Goal: Task Accomplishment & Management: Complete application form

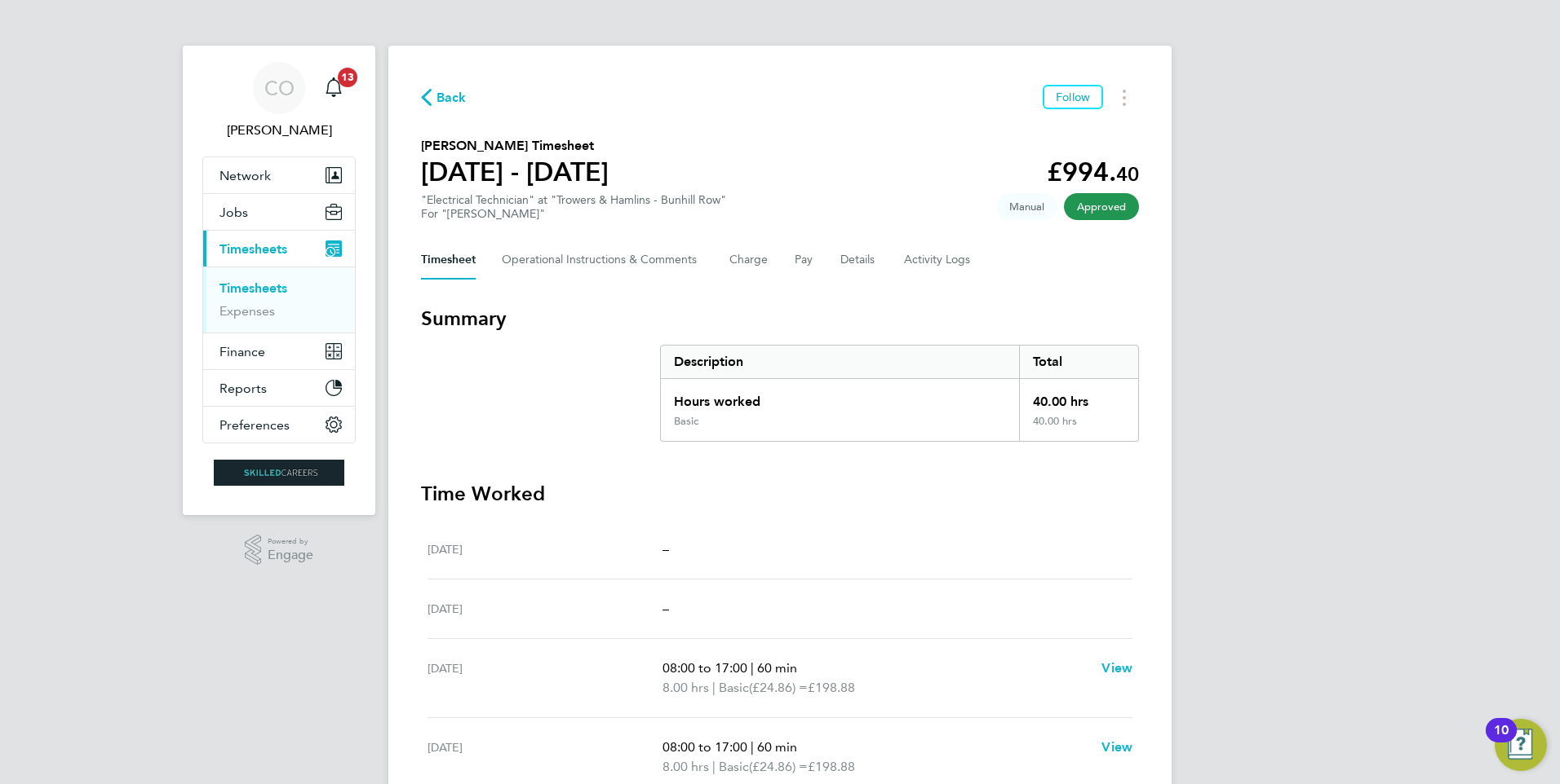
click at [438, 97] on span "Back" at bounding box center [452, 98] width 30 height 20
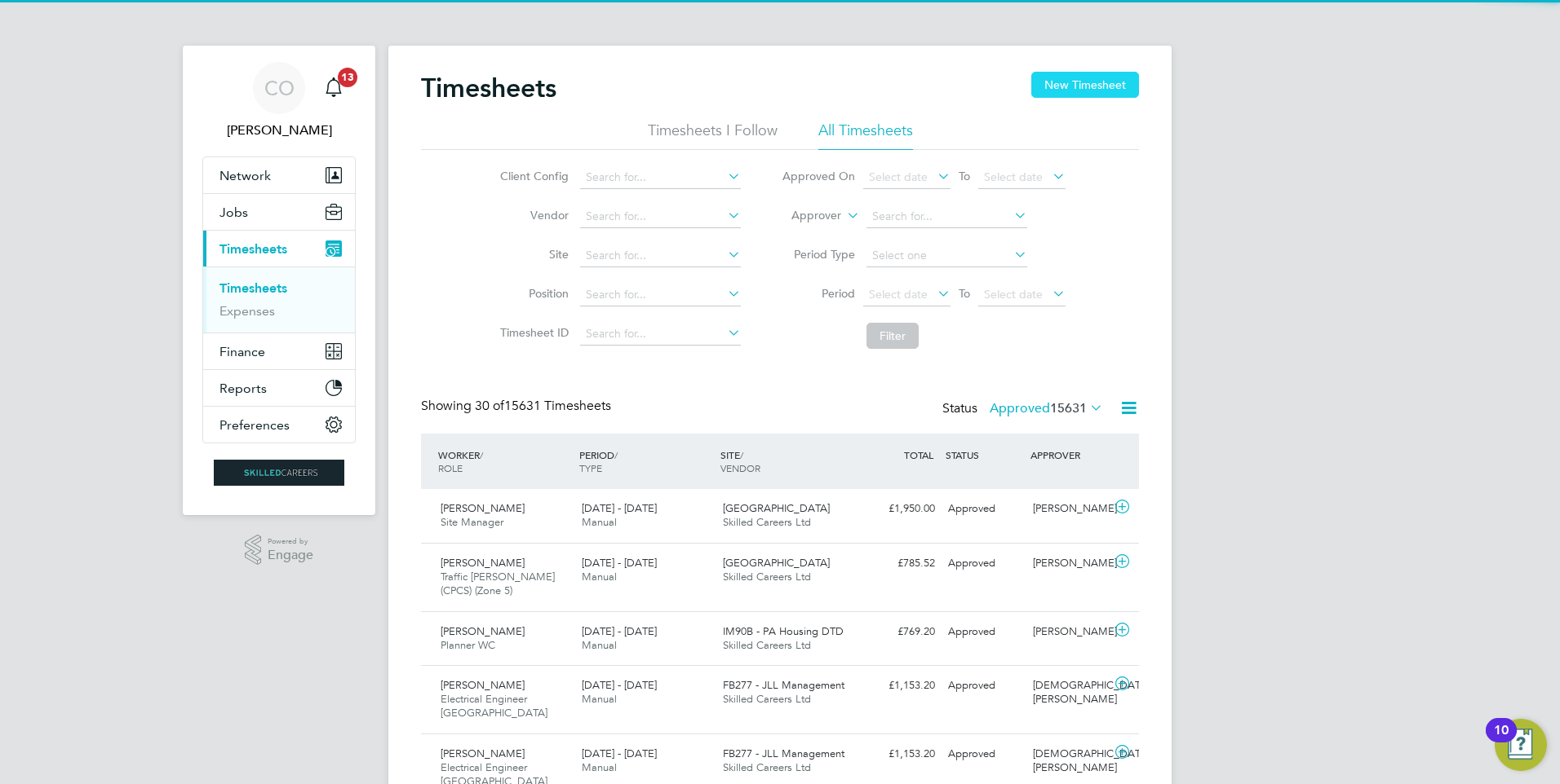
click at [1092, 84] on button "New Timesheet" at bounding box center [1085, 85] width 108 height 26
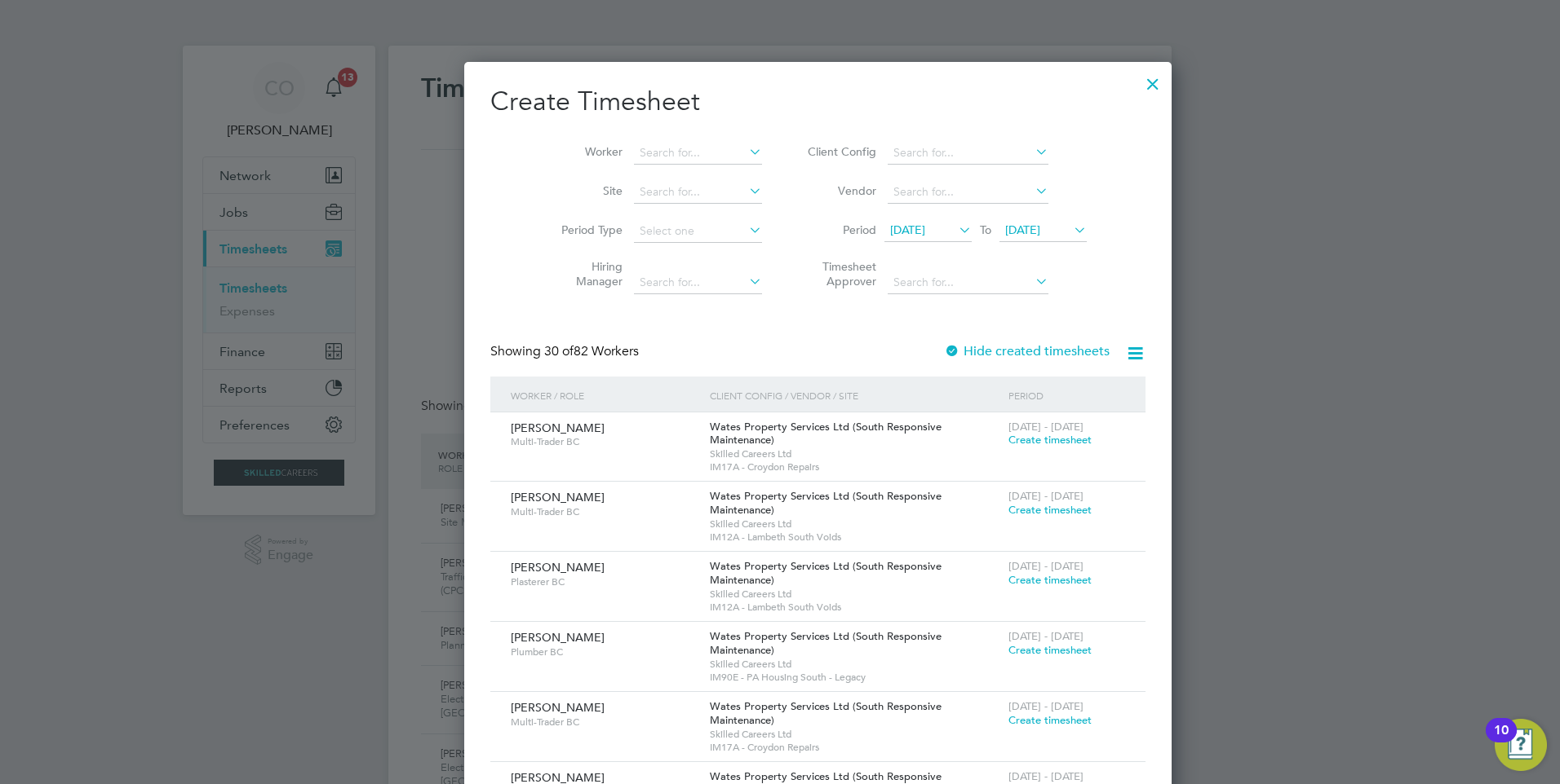
click at [890, 235] on span "[DATE]" at bounding box center [907, 229] width 35 height 15
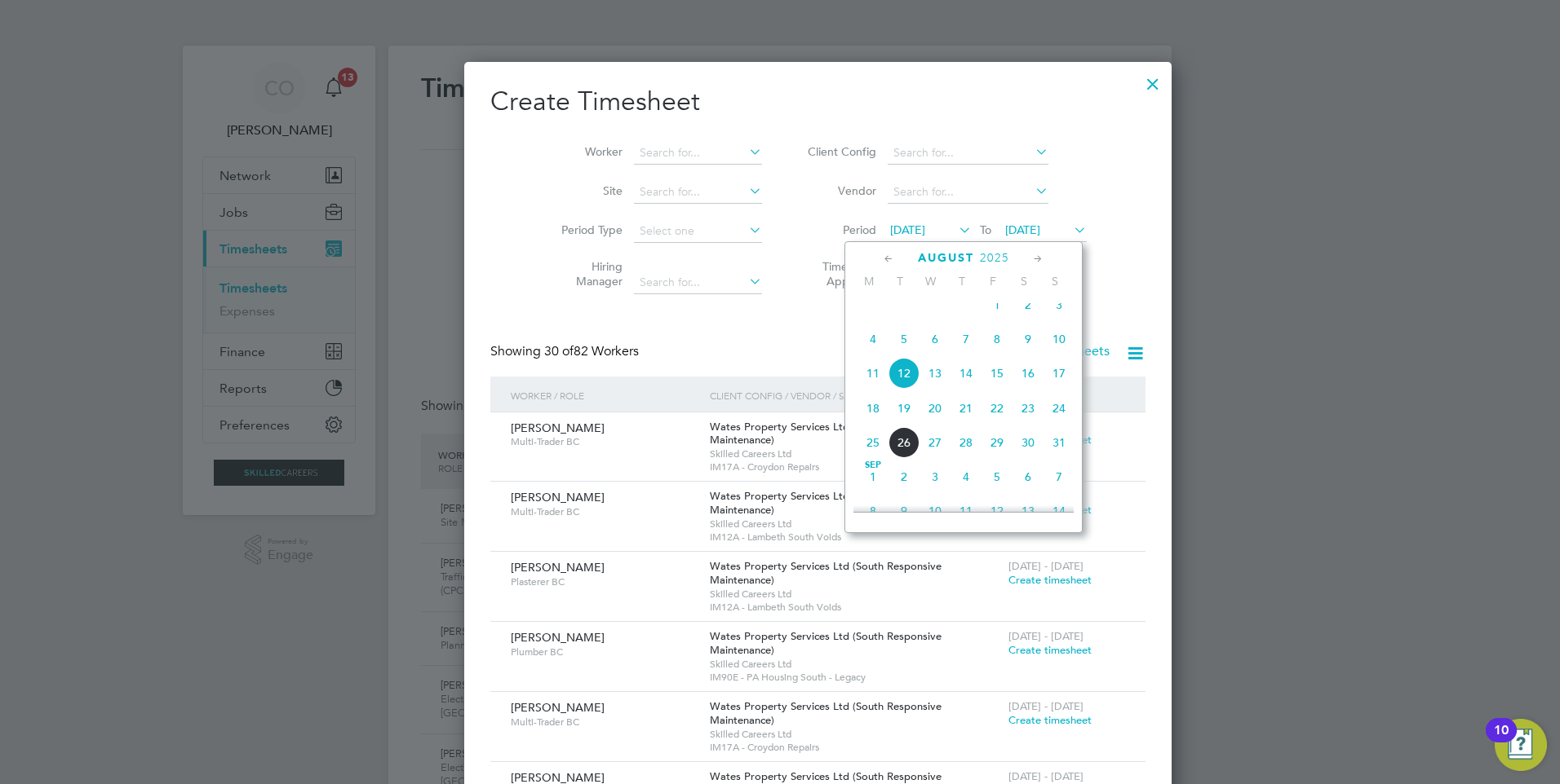
click at [868, 420] on span "18" at bounding box center [872, 407] width 31 height 31
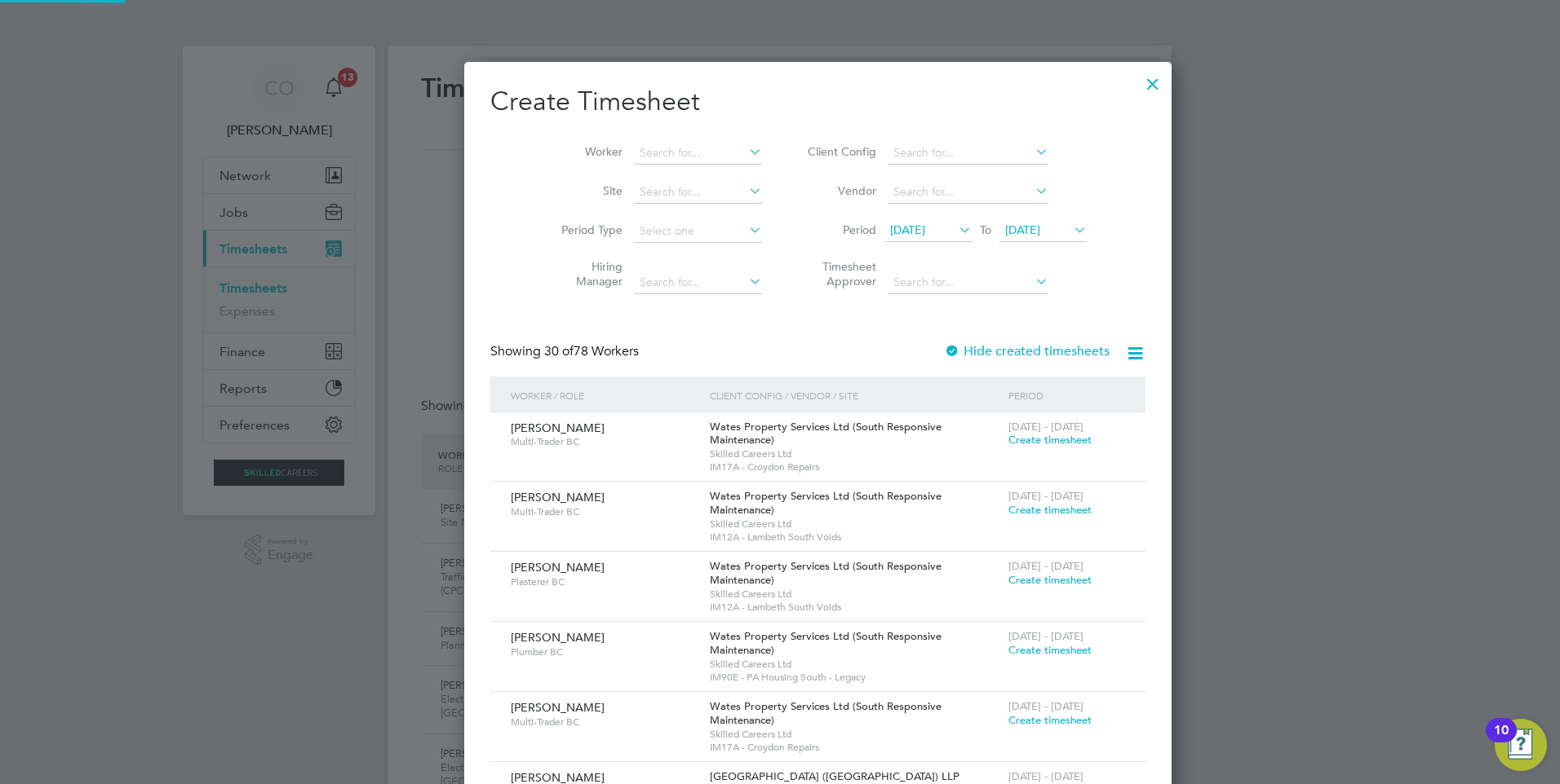
click at [1019, 222] on span "[DATE]" at bounding box center [1043, 231] width 88 height 22
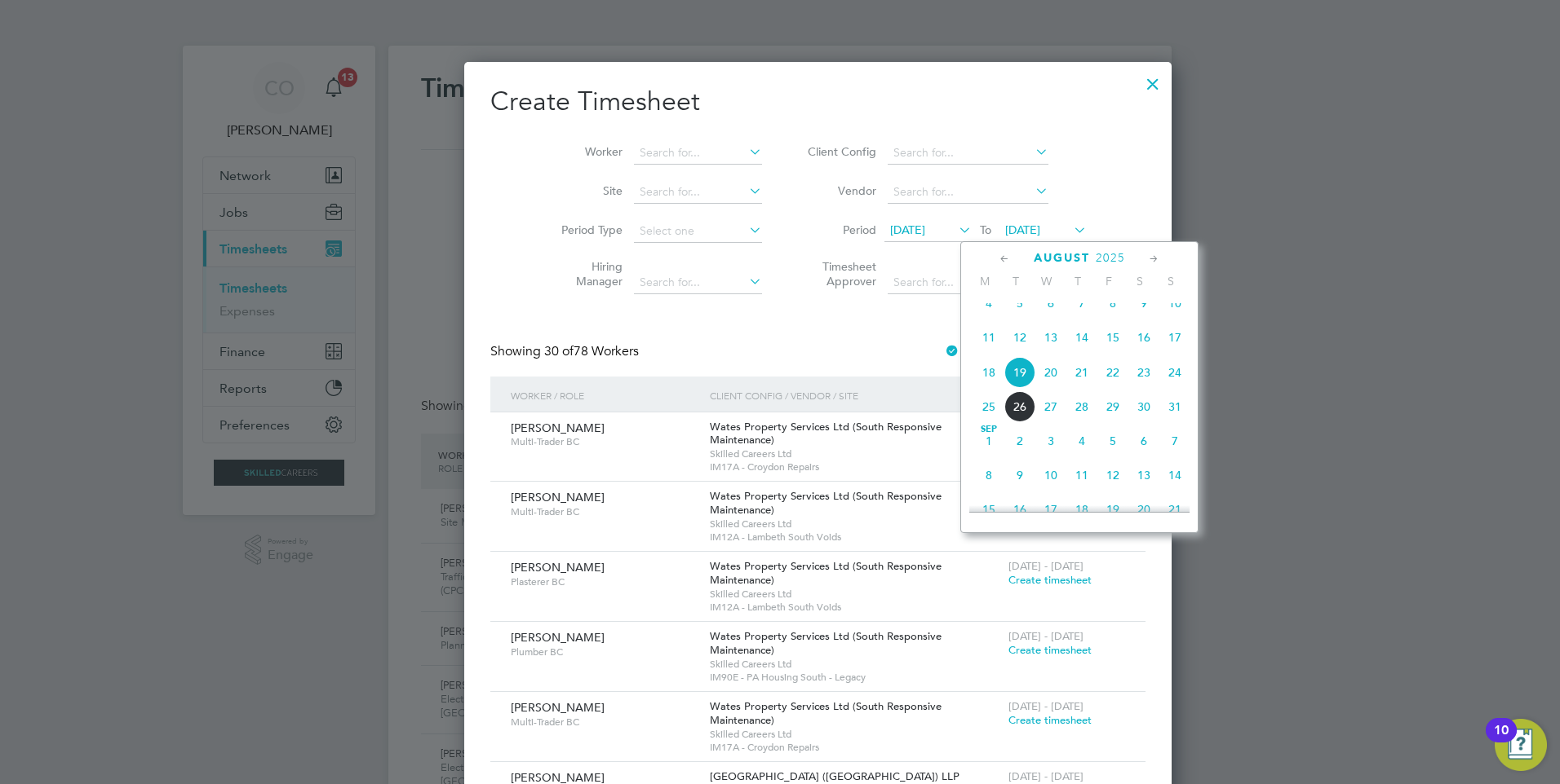
drag, startPoint x: 765, startPoint y: 366, endPoint x: 780, endPoint y: 267, distance: 100.1
click at [768, 369] on div "Showing 30 of 78 Workers Hide created timesheets" at bounding box center [817, 360] width 655 height 34
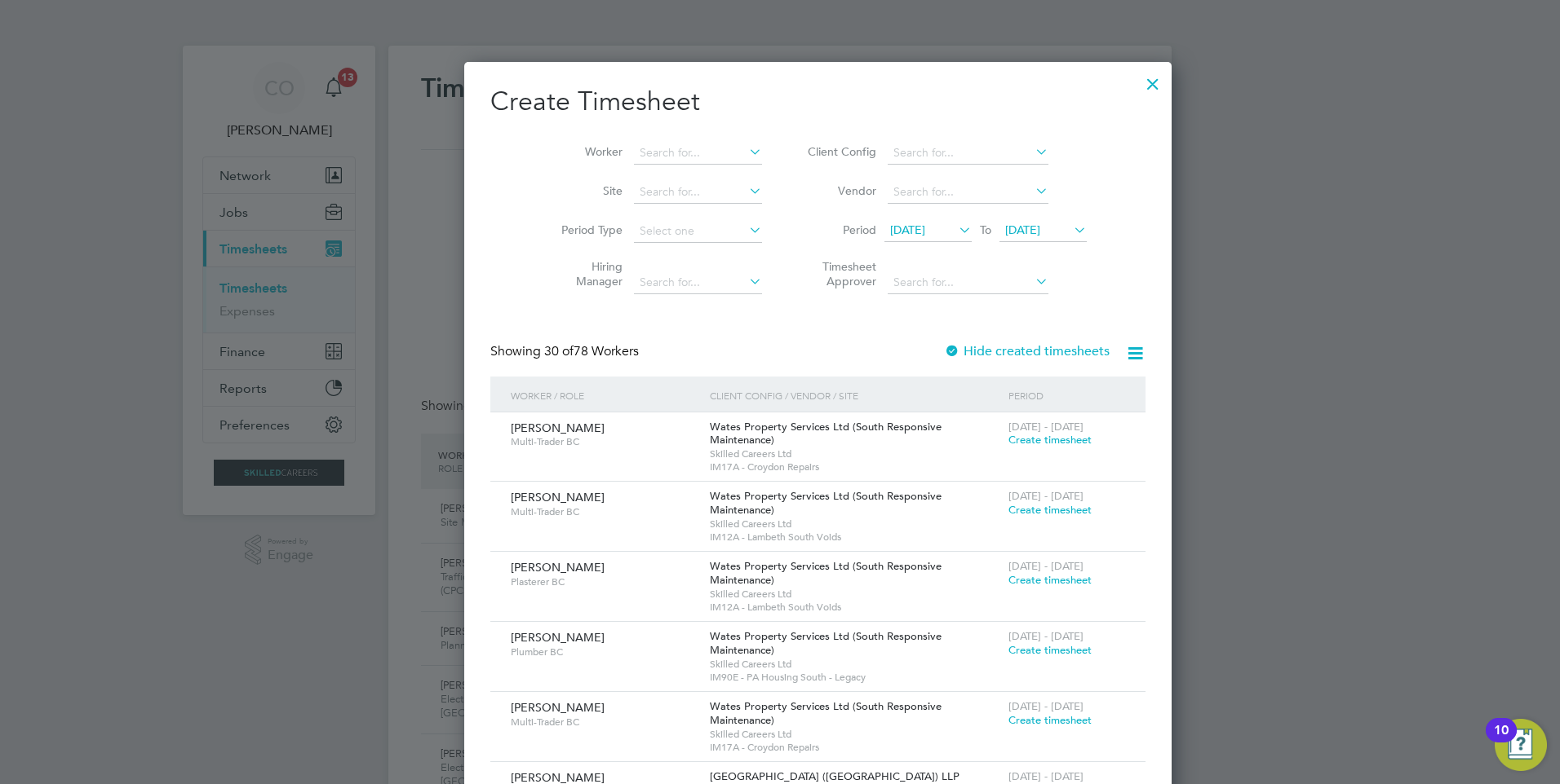
click at [1137, 87] on div at bounding box center [1151, 79] width 29 height 29
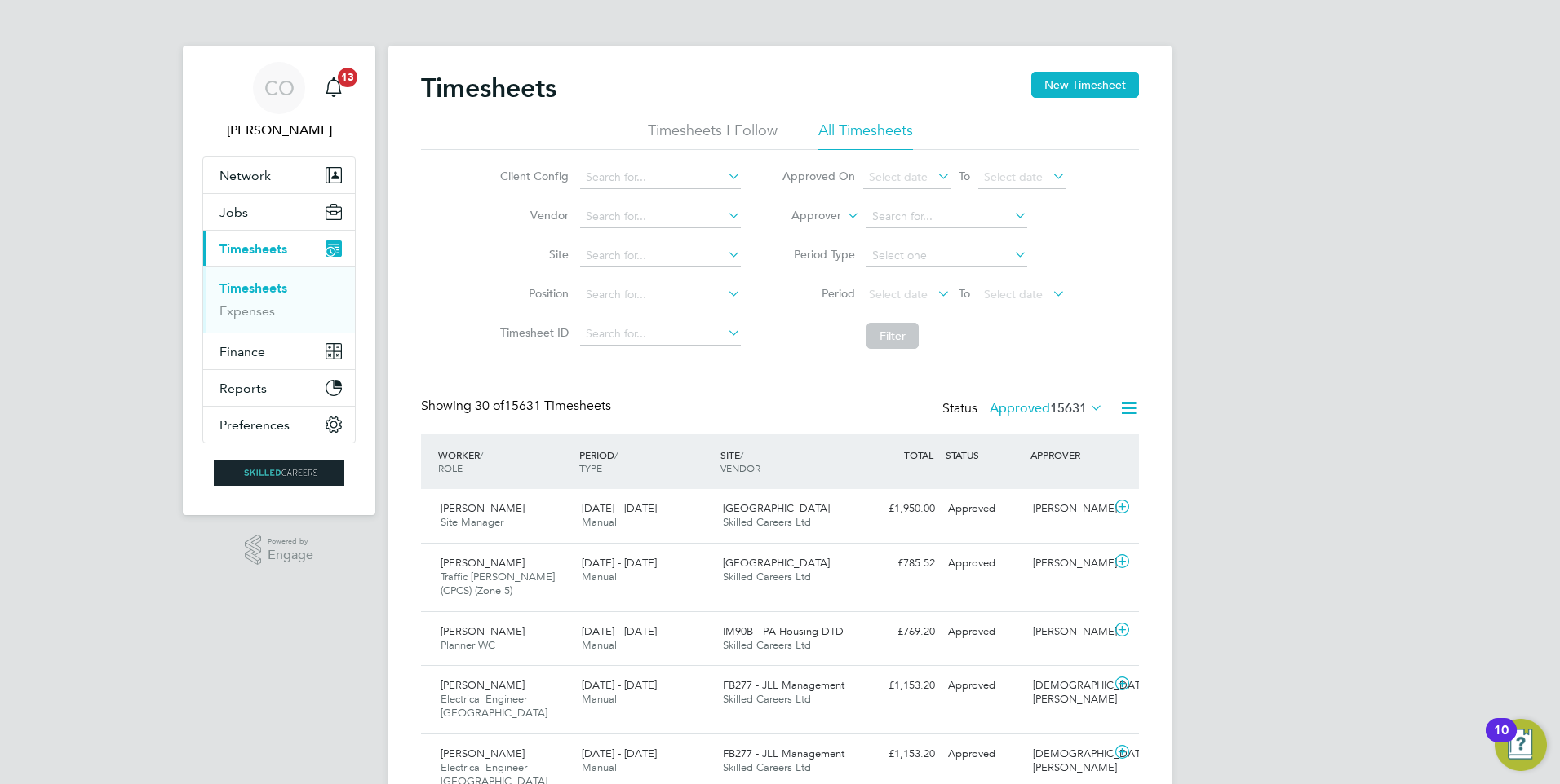
click at [1101, 79] on button "New Timesheet" at bounding box center [1085, 85] width 108 height 26
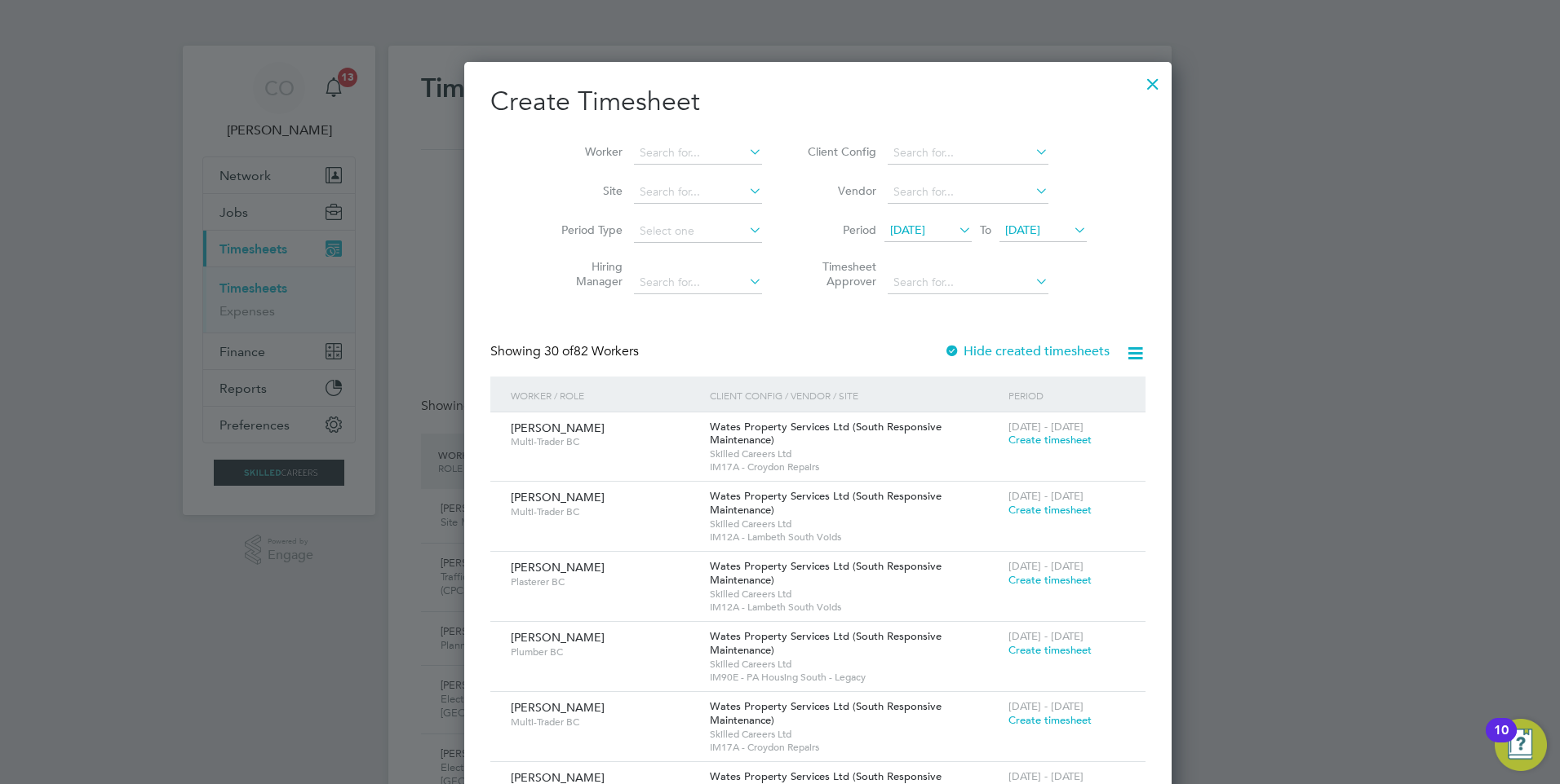
click at [1124, 360] on icon at bounding box center [1134, 353] width 20 height 20
click at [1124, 355] on icon at bounding box center [1134, 353] width 20 height 20
click at [1124, 357] on icon at bounding box center [1134, 353] width 20 height 20
click at [1268, 258] on div at bounding box center [780, 392] width 1560 height 784
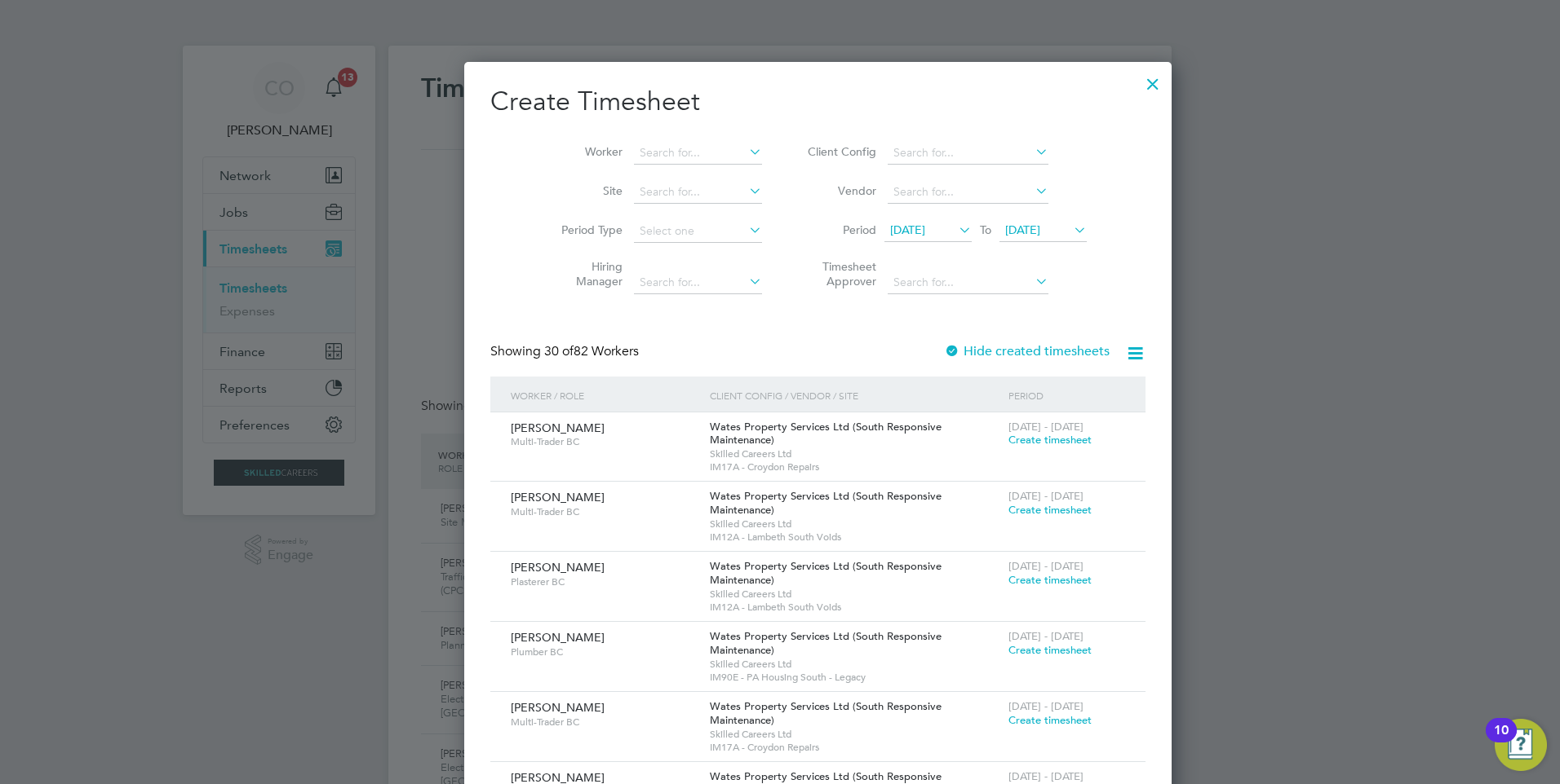
click at [1137, 75] on div at bounding box center [1151, 79] width 29 height 29
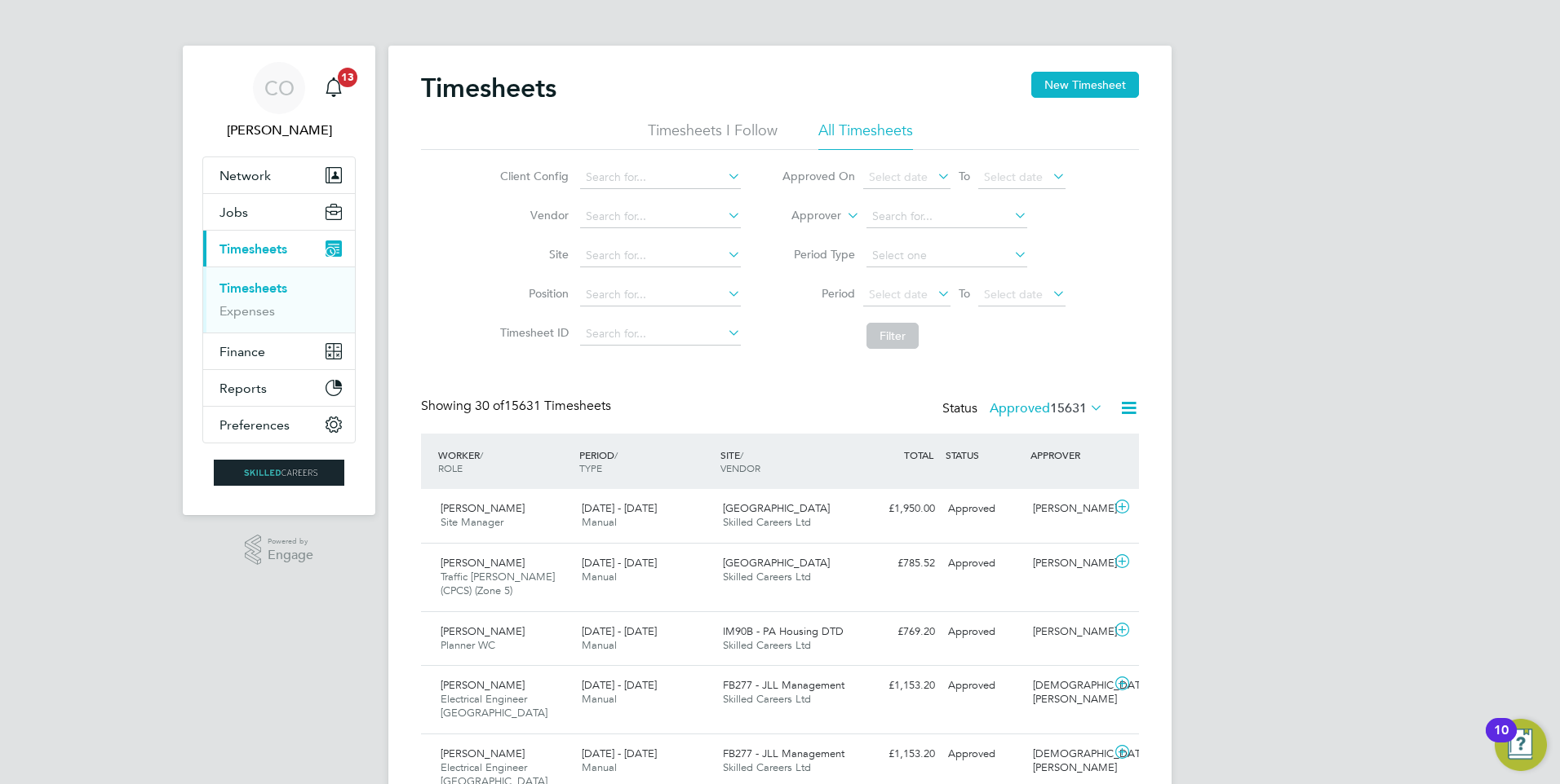
click at [1077, 400] on span "15631" at bounding box center [1068, 408] width 37 height 16
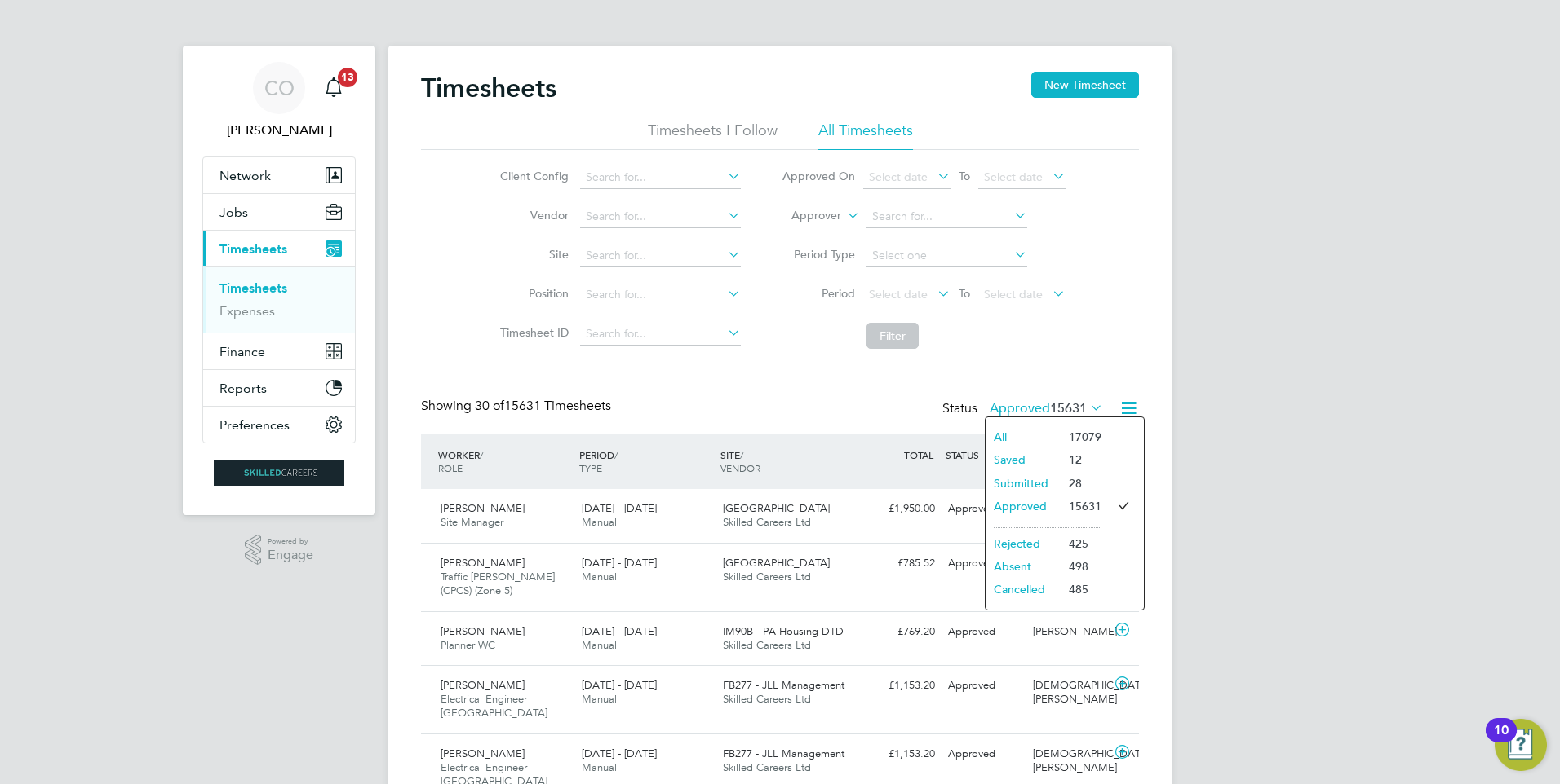
drag, startPoint x: 1039, startPoint y: 512, endPoint x: 1053, endPoint y: 440, distance: 73.3
click at [1036, 511] on li "Approved" at bounding box center [1022, 506] width 75 height 23
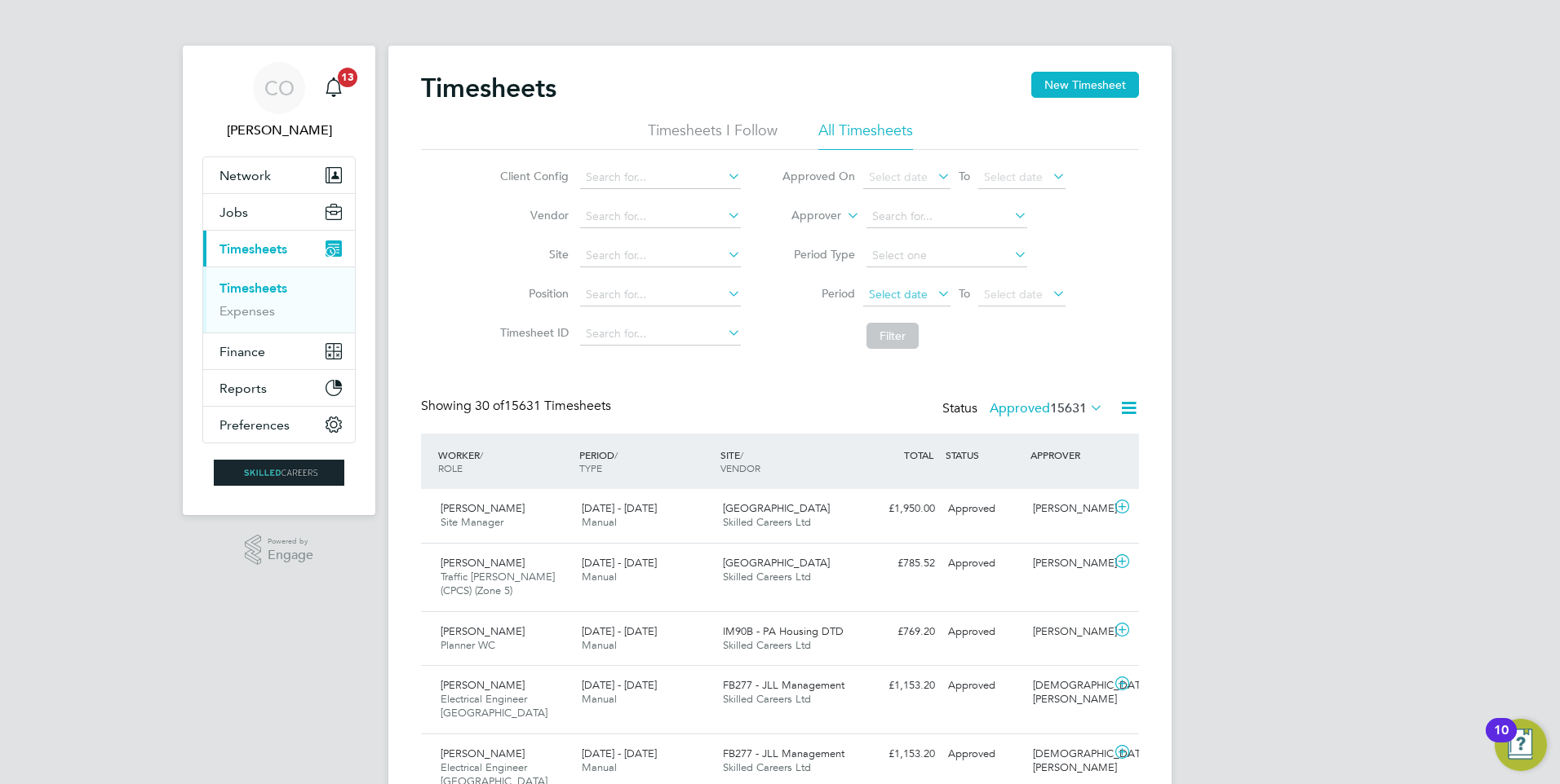
click at [903, 298] on span "Select date" at bounding box center [897, 294] width 59 height 15
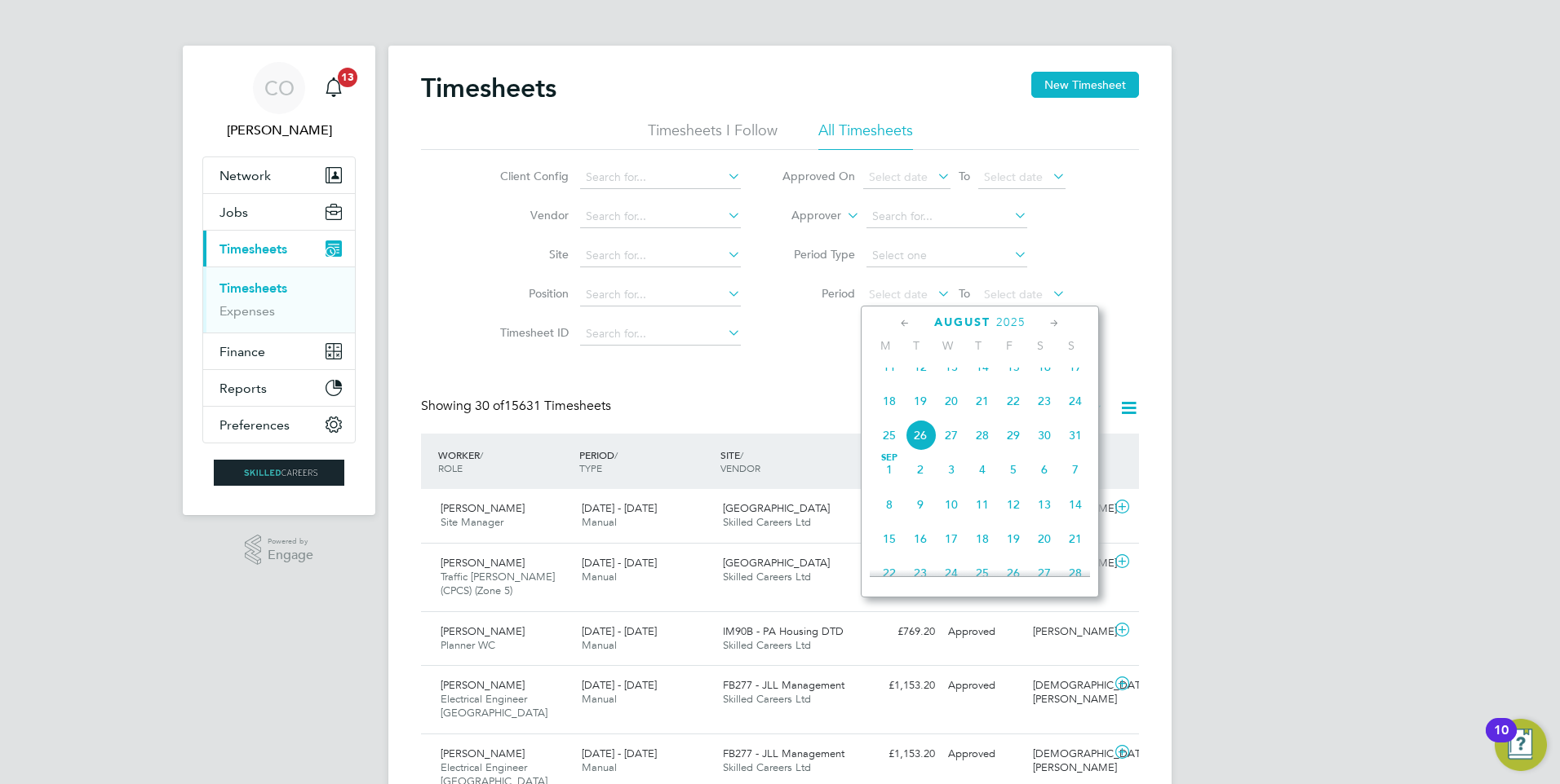
drag, startPoint x: 888, startPoint y: 452, endPoint x: 896, endPoint y: 420, distance: 33.0
click at [896, 420] on div "[DATE] 2 3 4 5 6 7 8 9 10 11 12 13 14 15 16 17 18 19 20 21 22 23 24 25 26 27 28…" at bounding box center [989, 369] width 240 height 172
click at [896, 416] on span "18" at bounding box center [888, 400] width 31 height 31
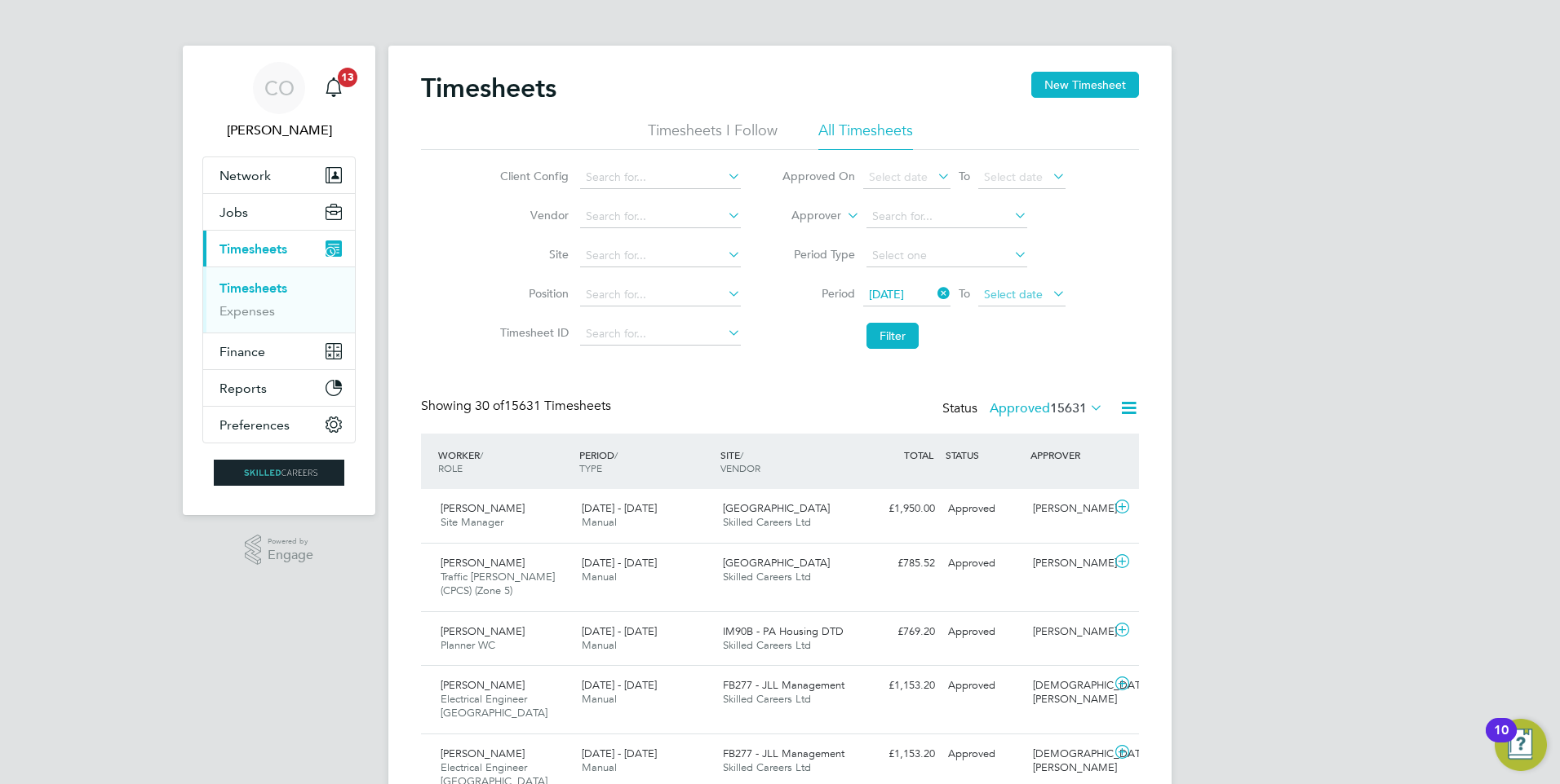
click at [1012, 294] on span "Select date" at bounding box center [1013, 294] width 59 height 15
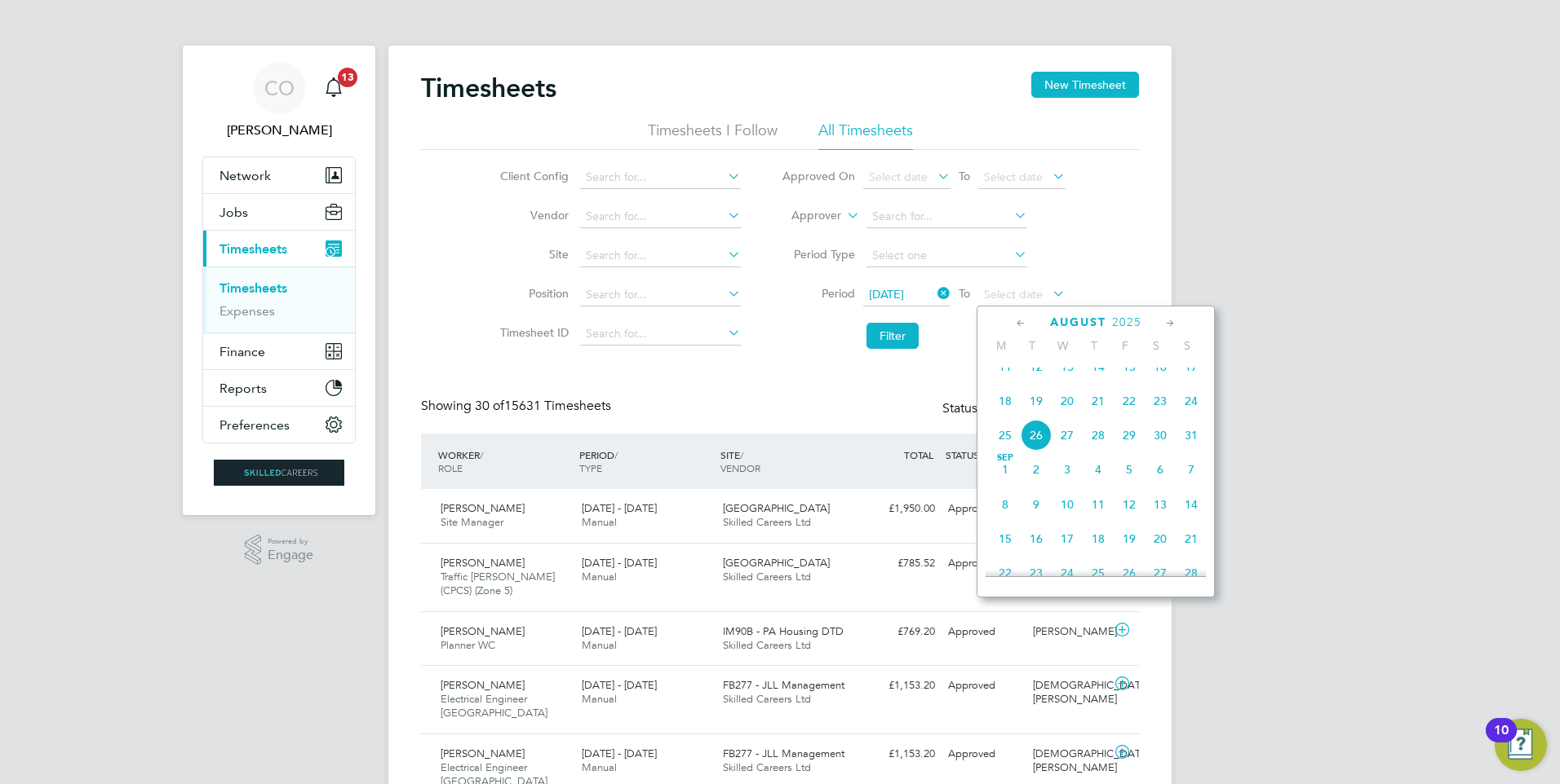
click at [1192, 405] on span "24" at bounding box center [1190, 400] width 31 height 31
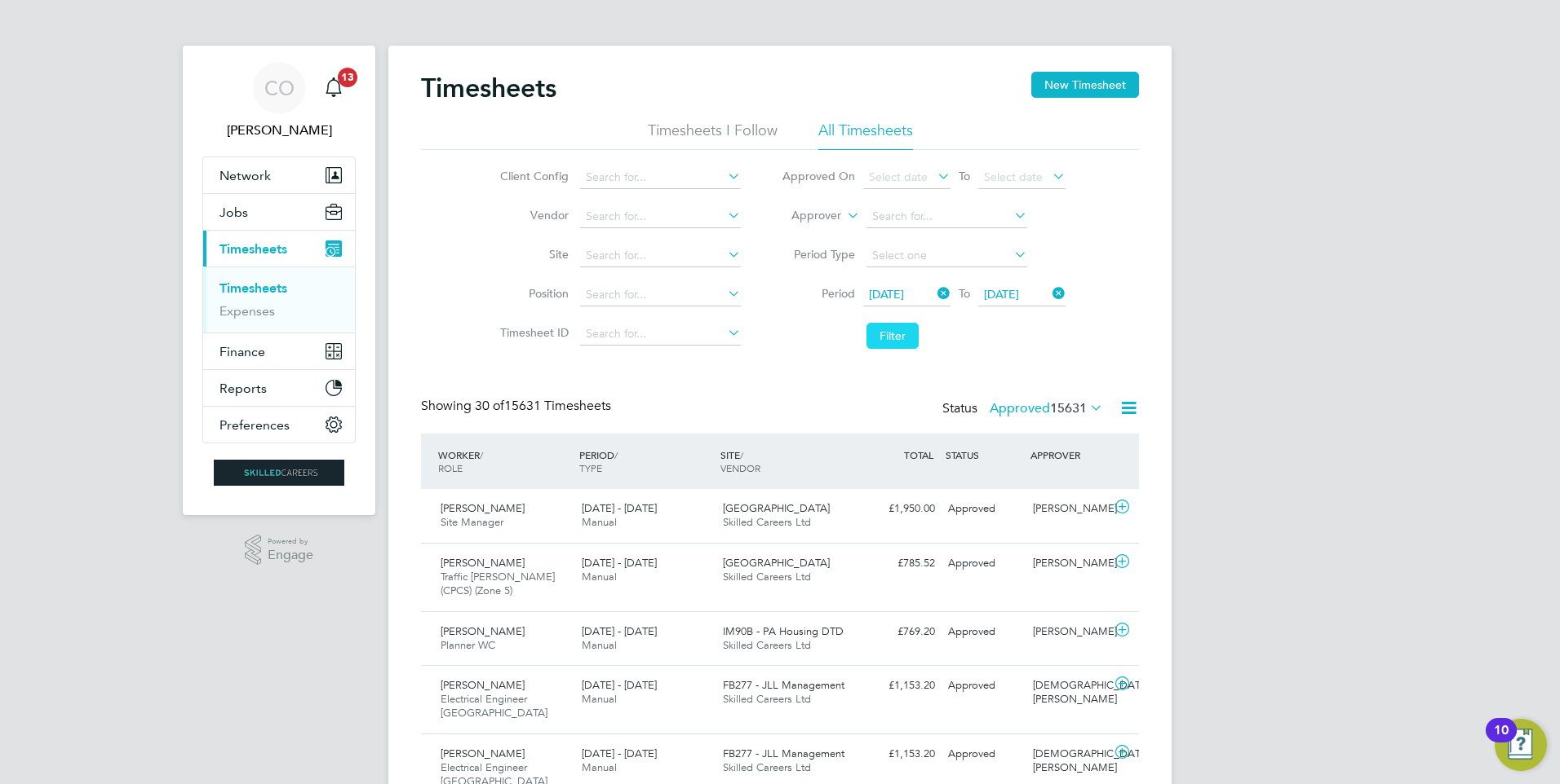
click at [899, 334] on button "Filter" at bounding box center [892, 336] width 52 height 26
click at [1128, 409] on icon at bounding box center [1128, 407] width 20 height 20
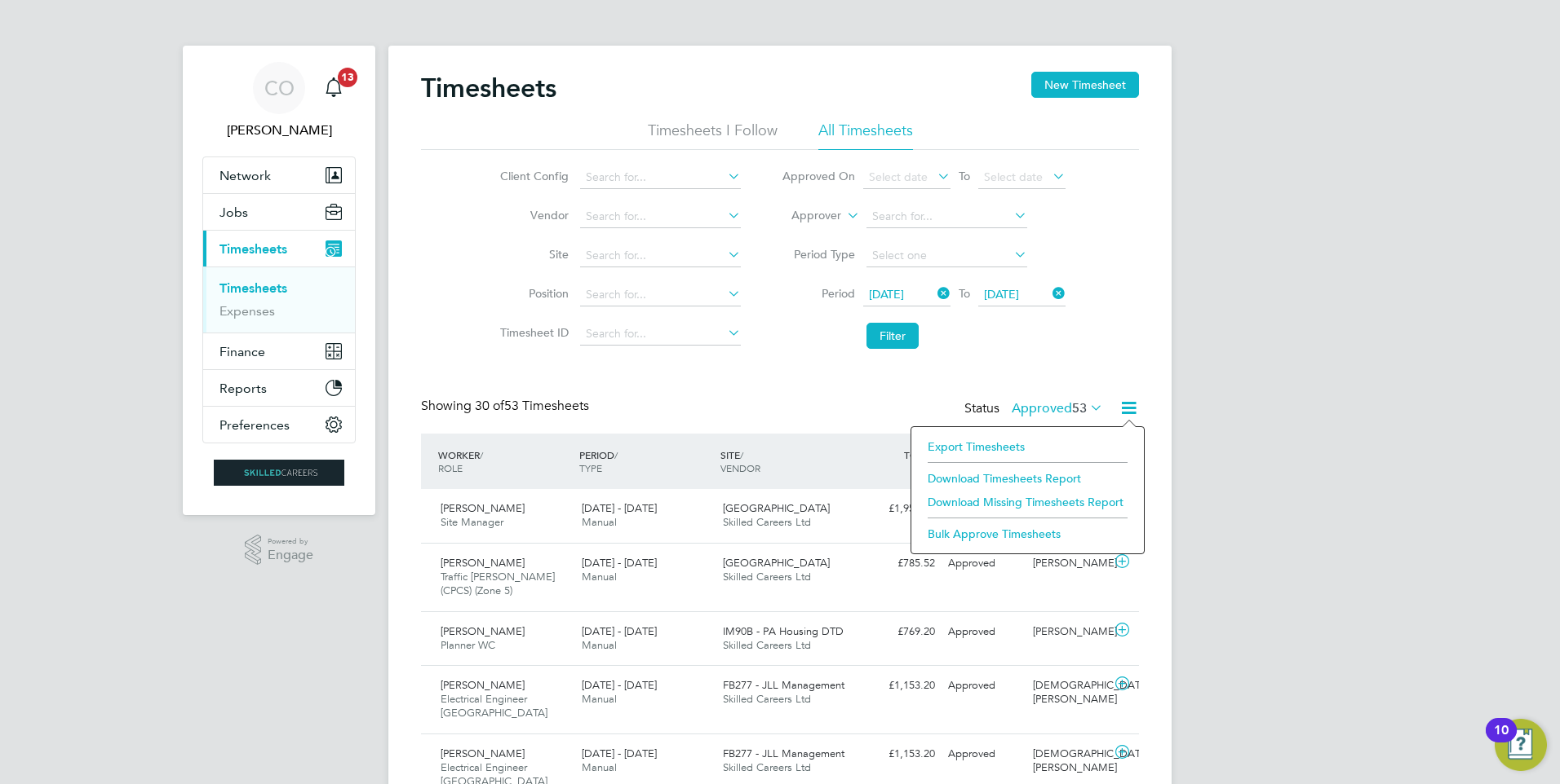
click at [987, 474] on li "Download Timesheets Report" at bounding box center [1027, 478] width 216 height 23
